Goal: Find specific page/section: Find specific page/section

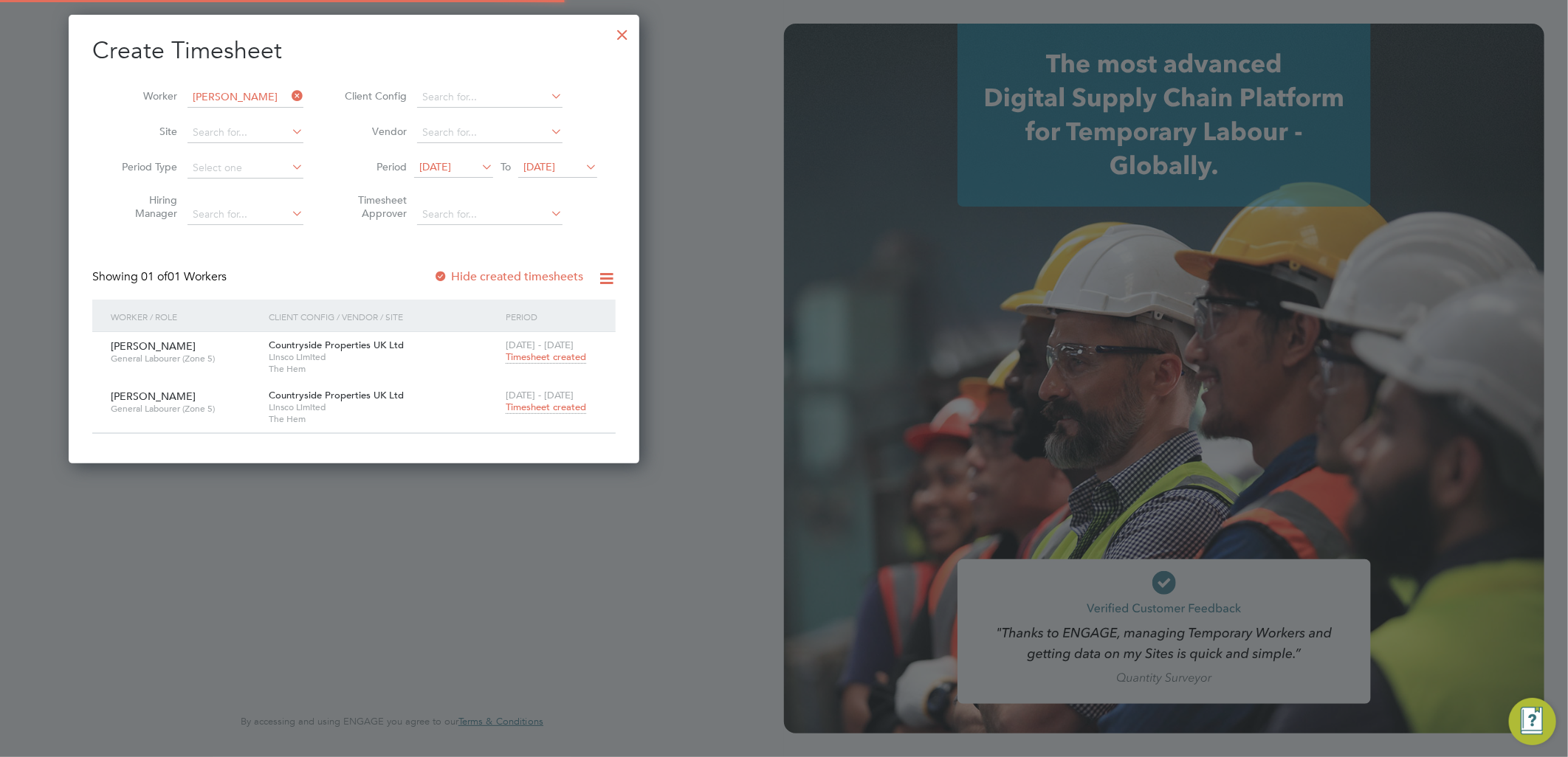
type input "[EMAIL_ADDRESS][PERSON_NAME][DOMAIN_NAME]"
click at [627, 34] on div at bounding box center [622, 31] width 27 height 27
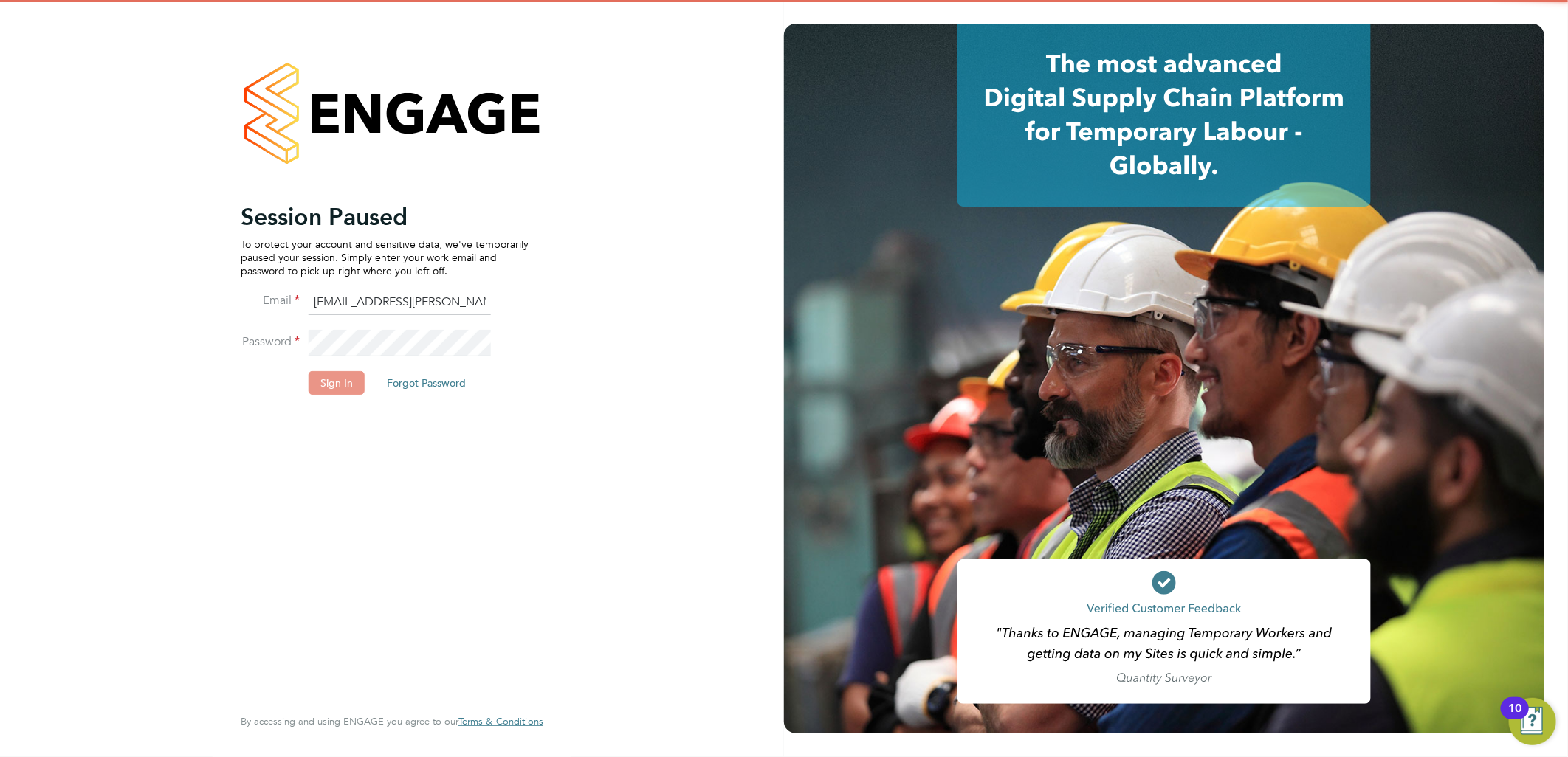
click at [342, 387] on button "Sign In" at bounding box center [336, 383] width 56 height 24
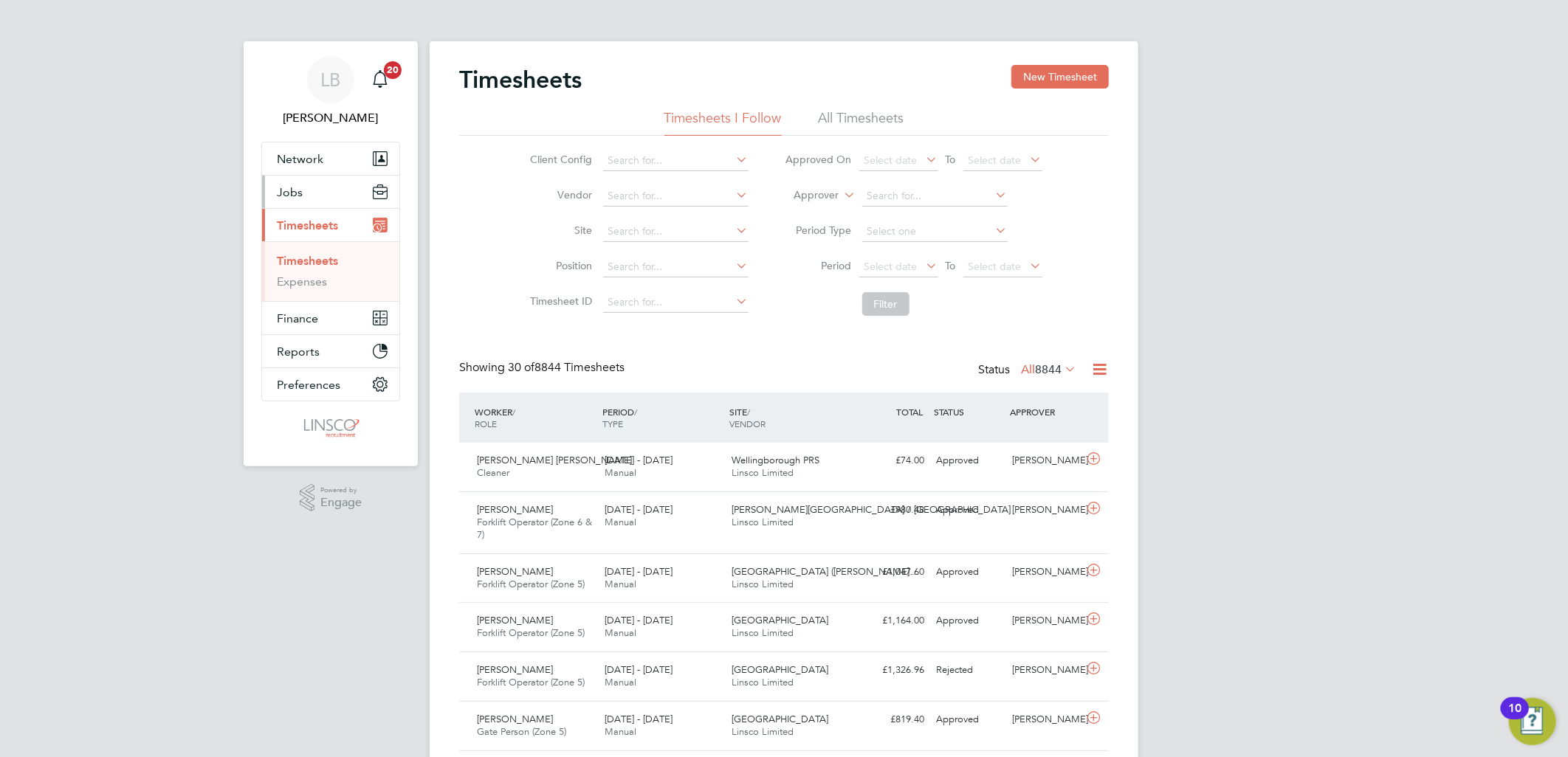
click at [289, 190] on span "Jobs" at bounding box center [290, 191] width 26 height 14
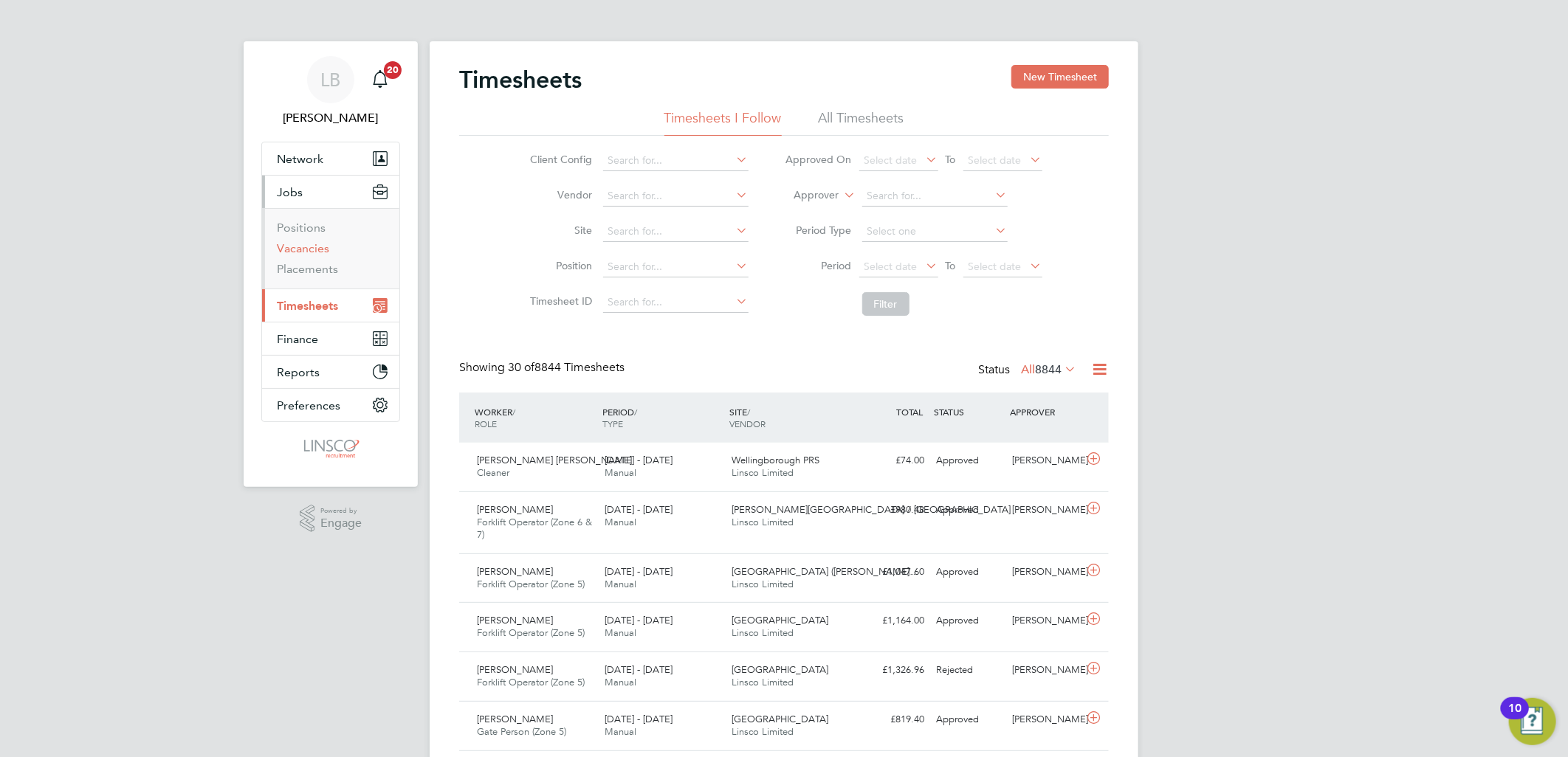
click at [298, 245] on link "Vacancies" at bounding box center [303, 248] width 53 height 14
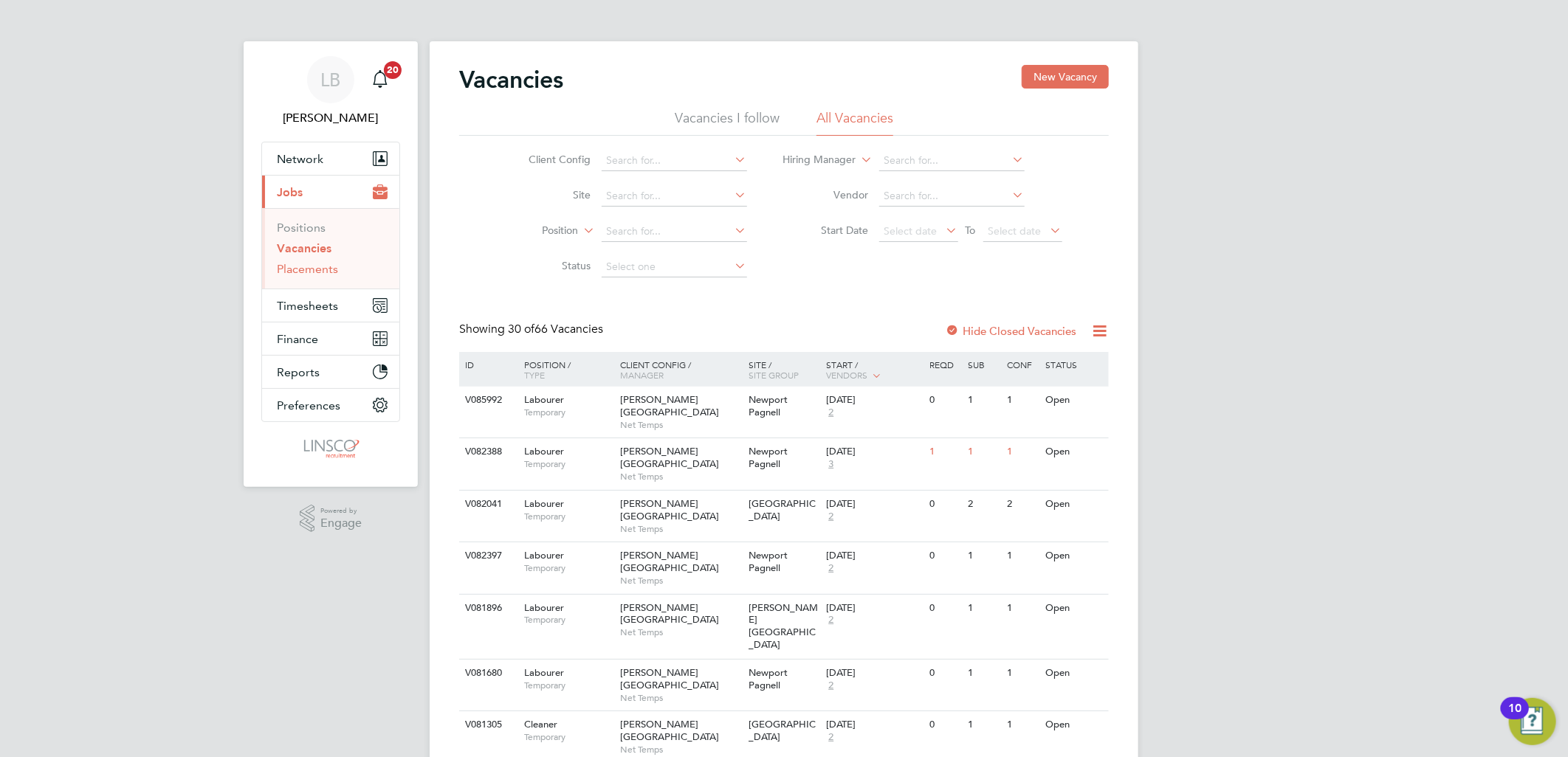
click at [299, 272] on link "Placements" at bounding box center [308, 269] width 62 height 14
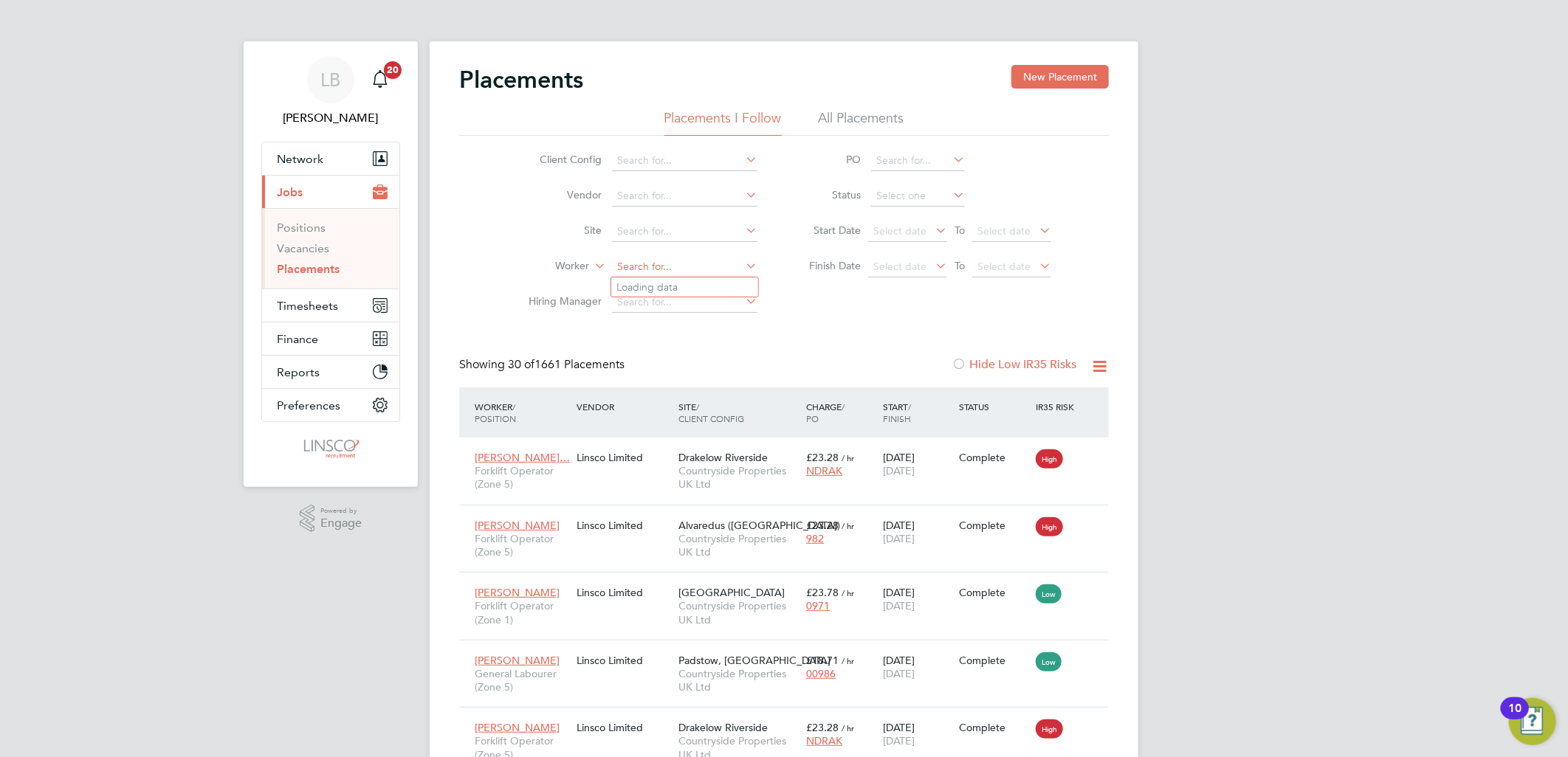
click at [646, 274] on input at bounding box center [684, 267] width 145 height 20
click at [674, 286] on li "Martin Y oung" at bounding box center [684, 287] width 147 height 20
type input "Martin Young"
